Goal: Navigation & Orientation: Find specific page/section

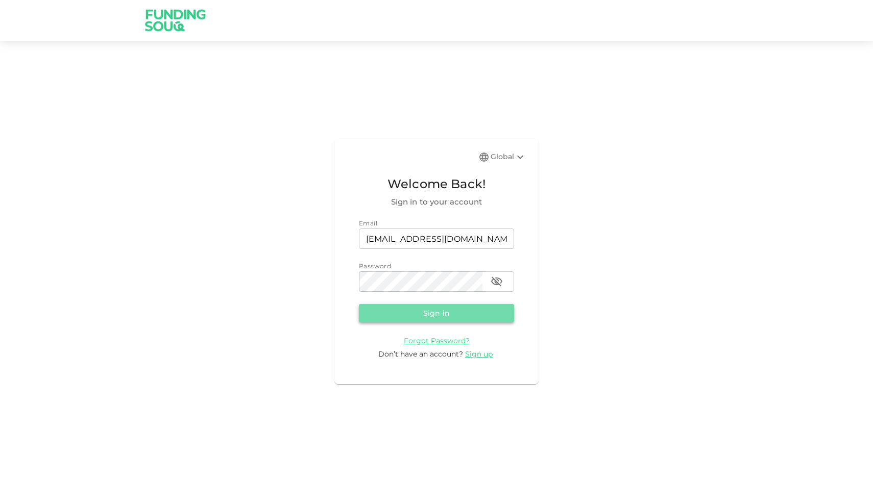
click at [374, 318] on button "Sign in" at bounding box center [436, 313] width 155 height 18
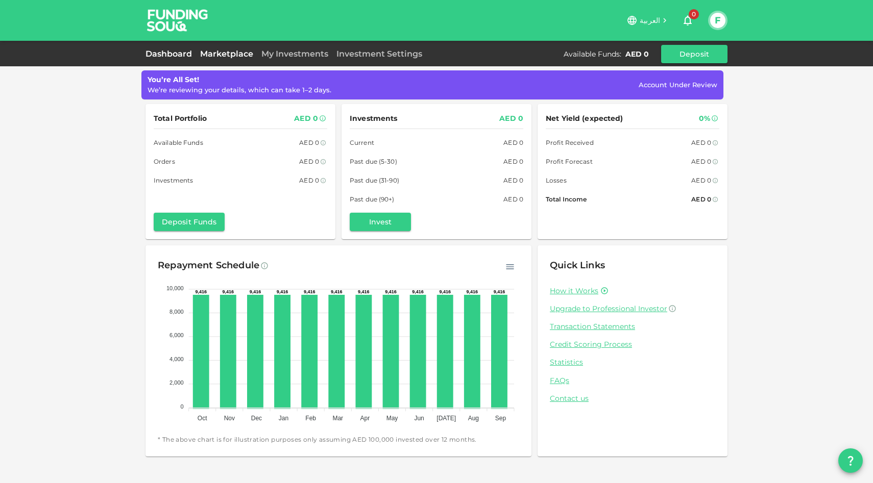
click at [222, 55] on link "Marketplace" at bounding box center [226, 54] width 61 height 10
